Goal: Navigation & Orientation: Find specific page/section

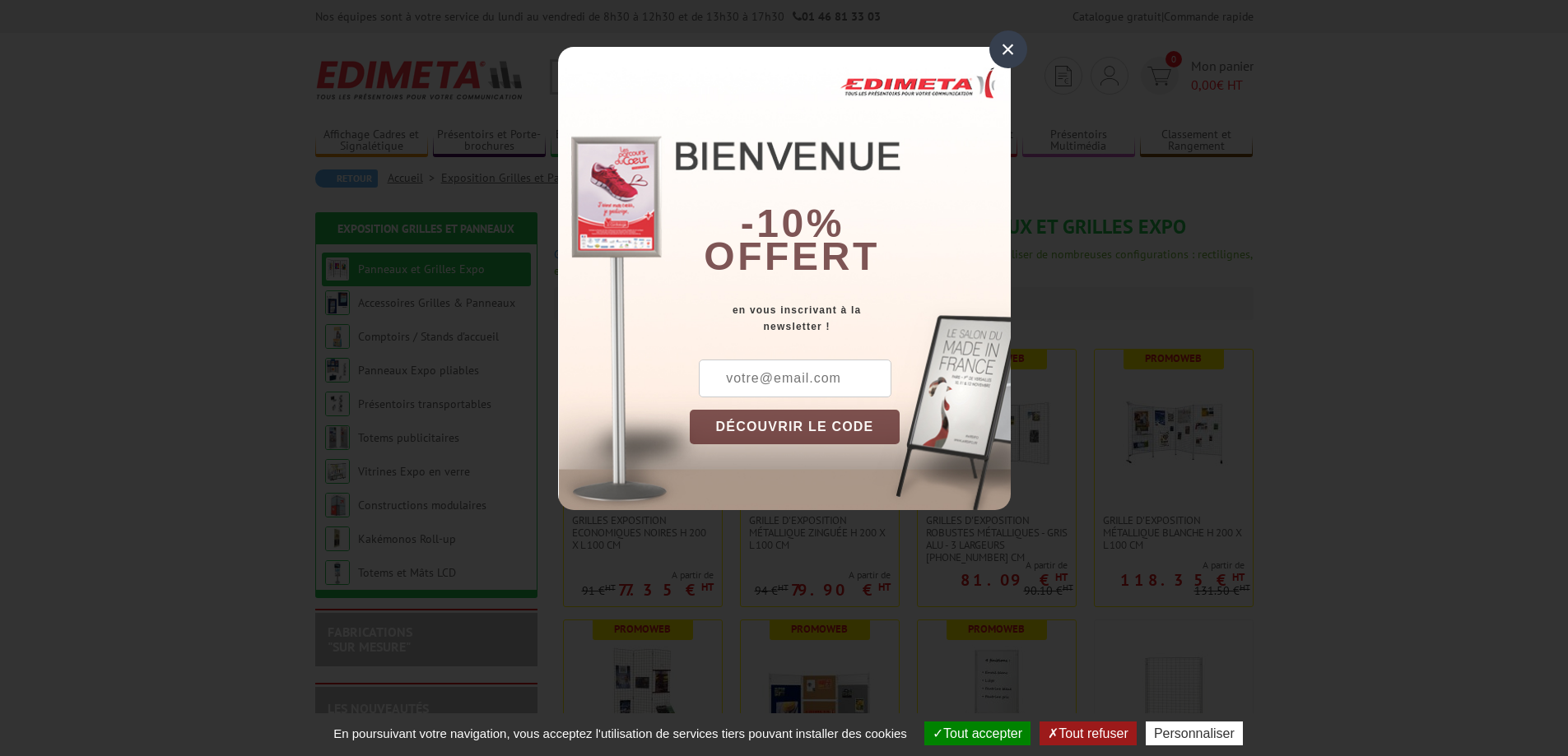
click at [1007, 48] on div "×" at bounding box center [1008, 49] width 38 height 38
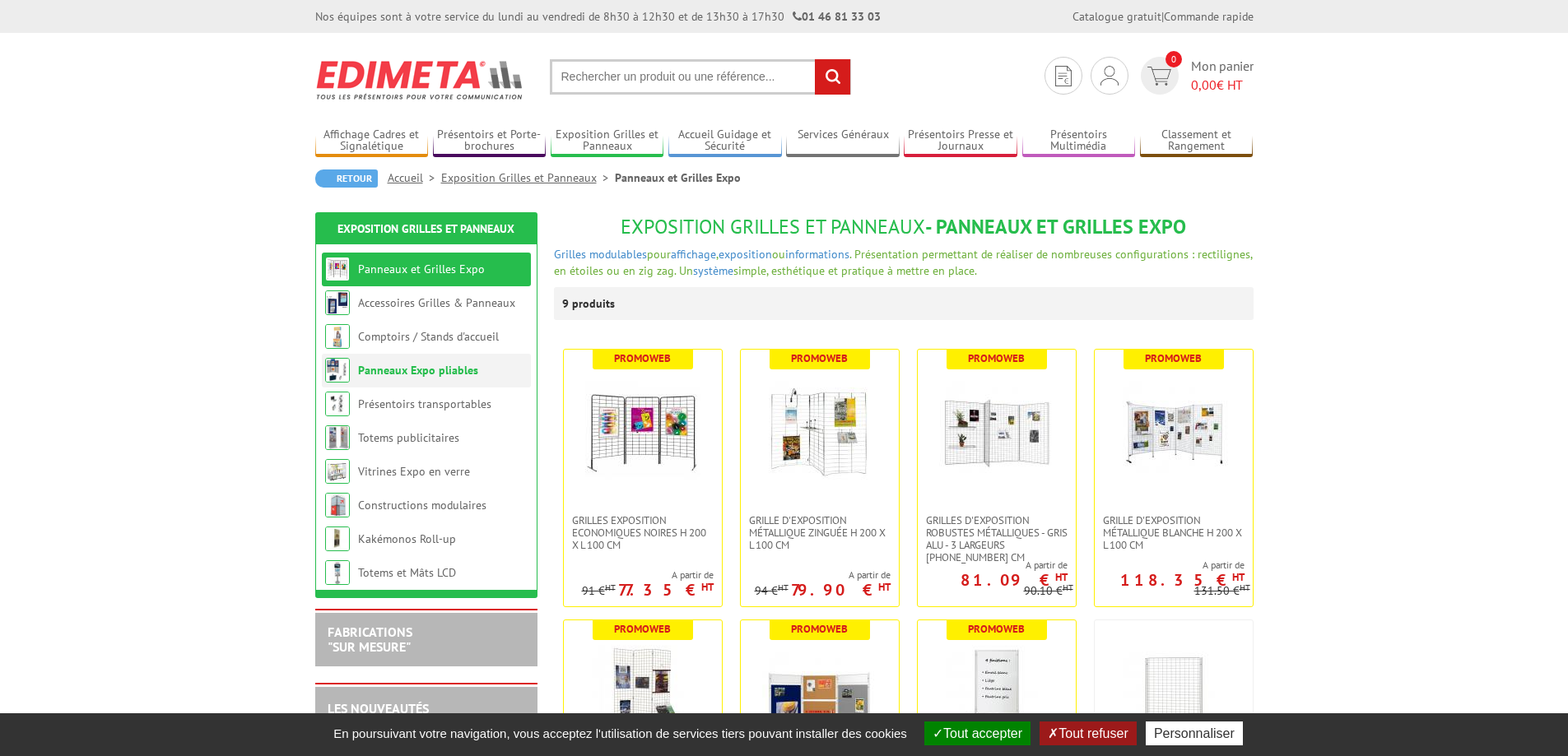
click at [454, 372] on link "Panneaux Expo pliables" at bounding box center [419, 369] width 121 height 14
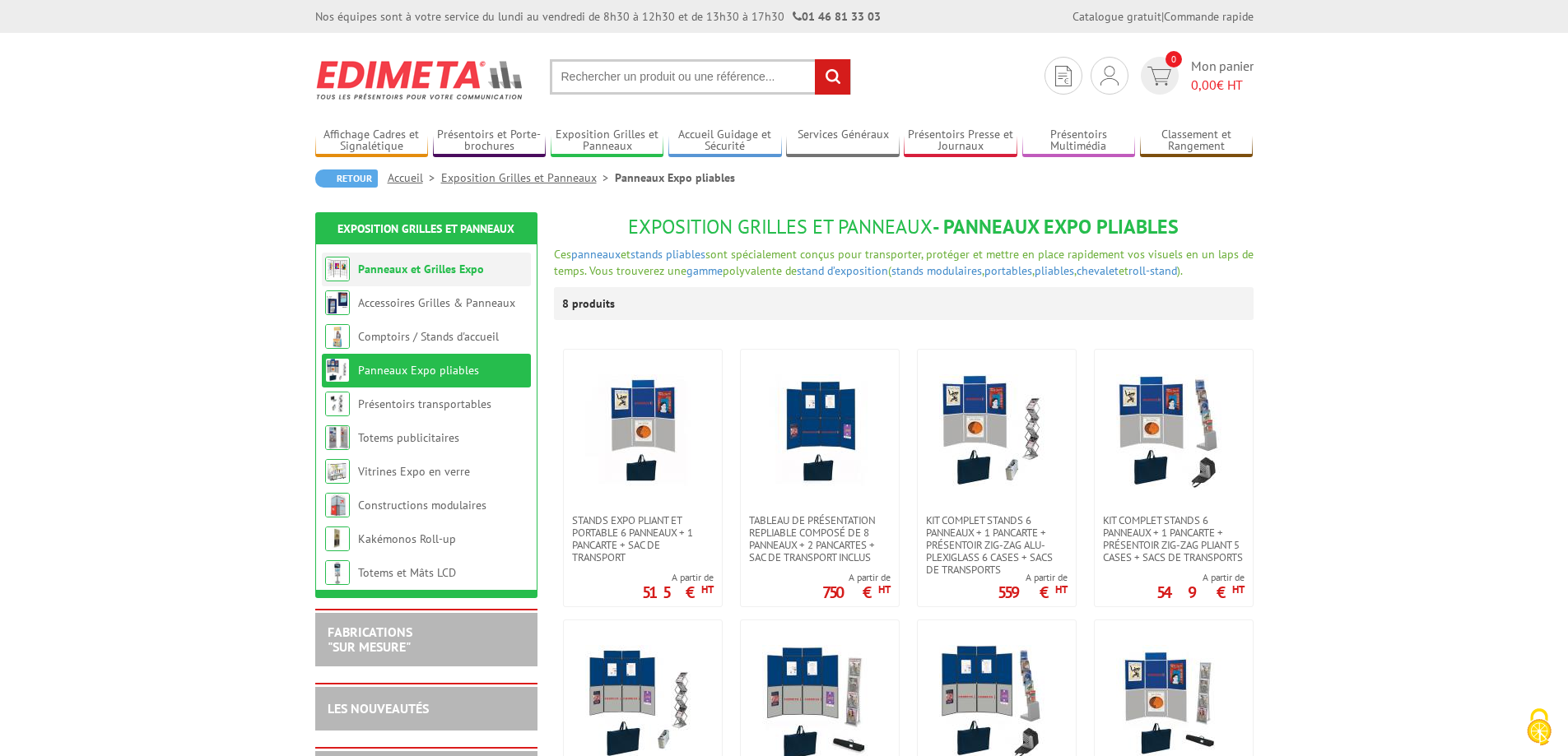
click at [462, 273] on link "Panneaux et Grilles Expo" at bounding box center [421, 268] width 126 height 14
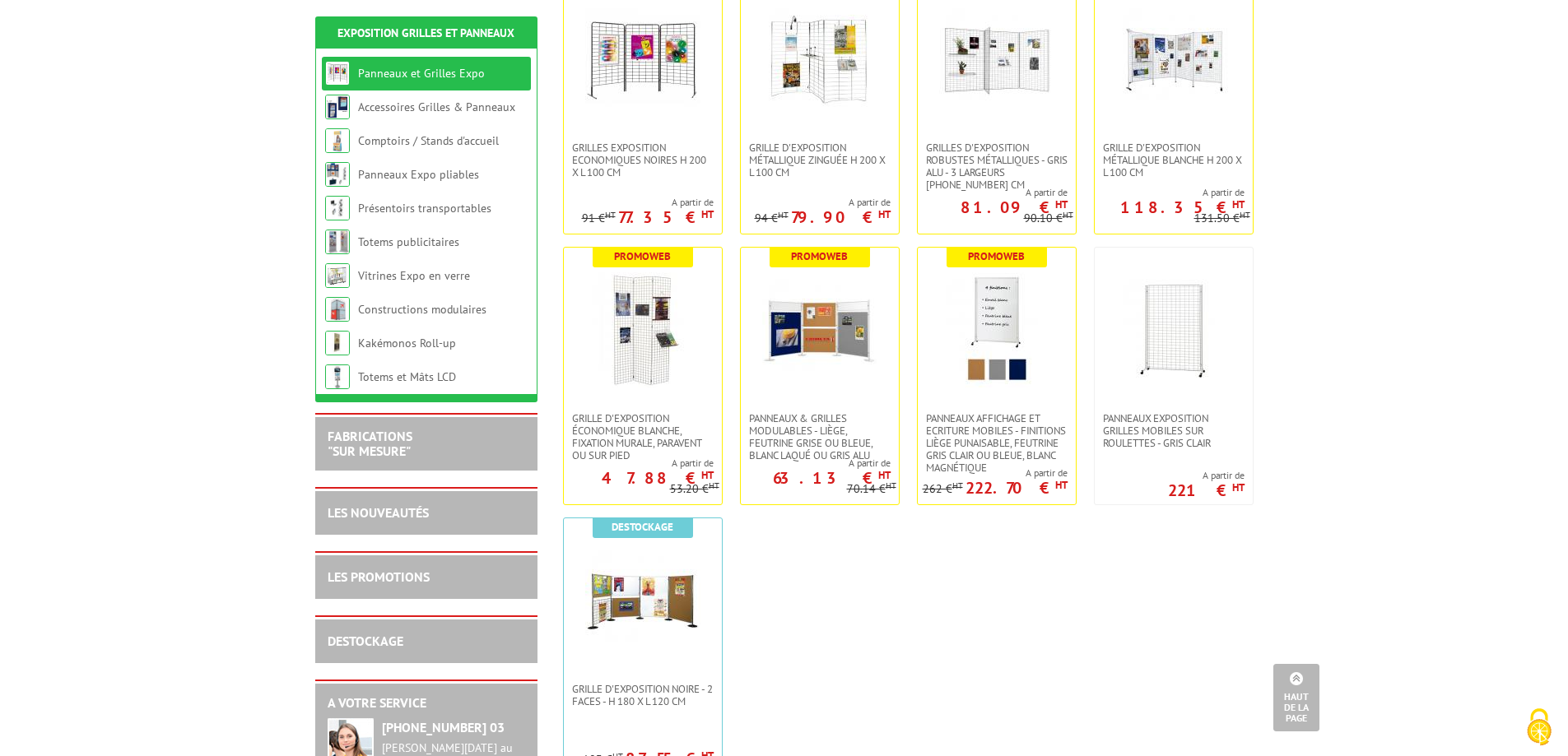
scroll to position [412, 0]
